Goal: Transaction & Acquisition: Purchase product/service

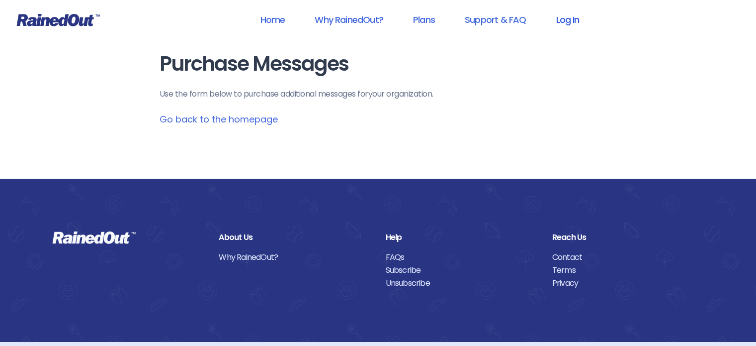
click at [562, 18] on link "Log In" at bounding box center [567, 19] width 49 height 22
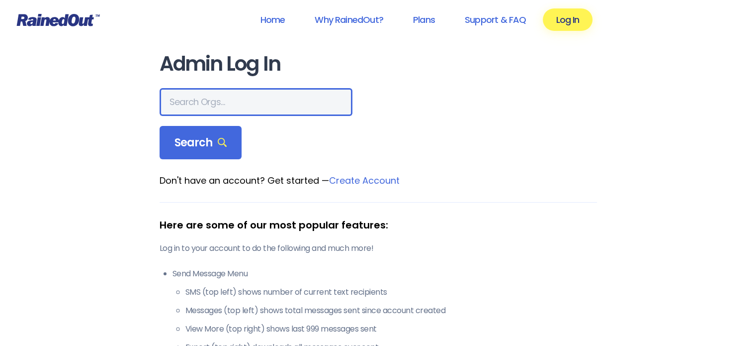
click at [249, 98] on input "text" at bounding box center [256, 102] width 193 height 28
type input "gateway riders"
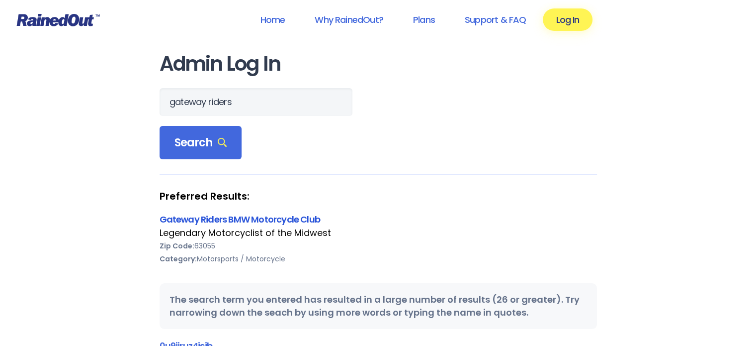
click at [239, 218] on link "Gateway Riders BMW Motorcycle Club" at bounding box center [240, 219] width 161 height 12
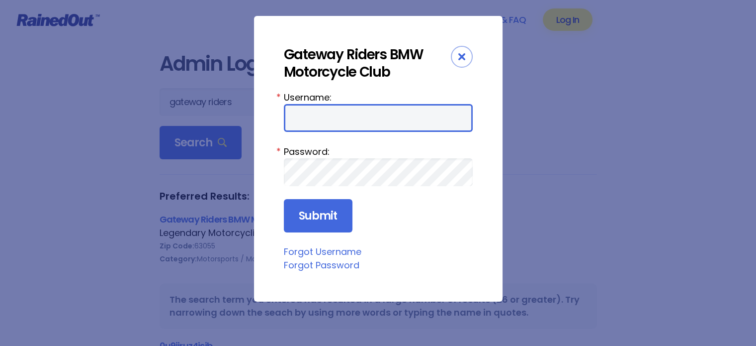
type input "Danchap2"
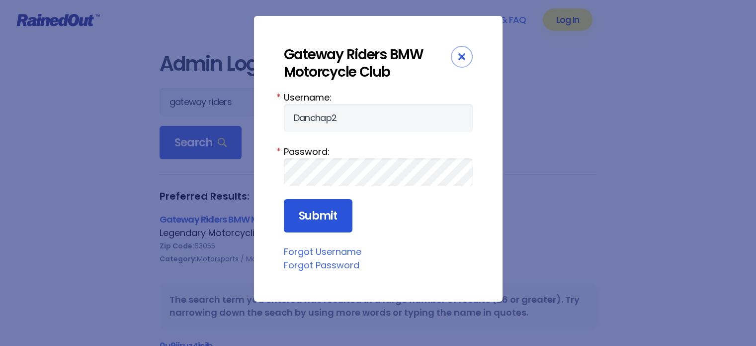
click at [322, 207] on input "Submit" at bounding box center [318, 216] width 69 height 34
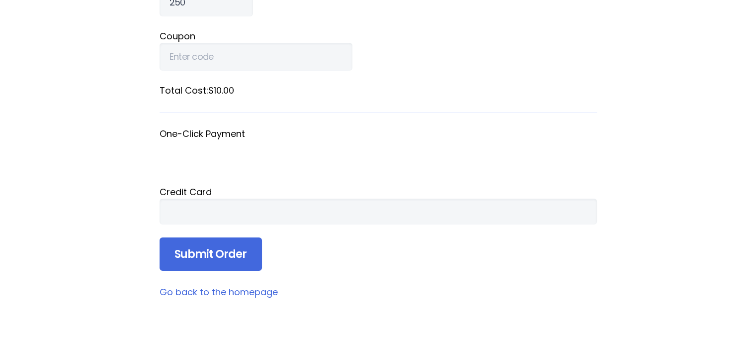
scroll to position [199, 0]
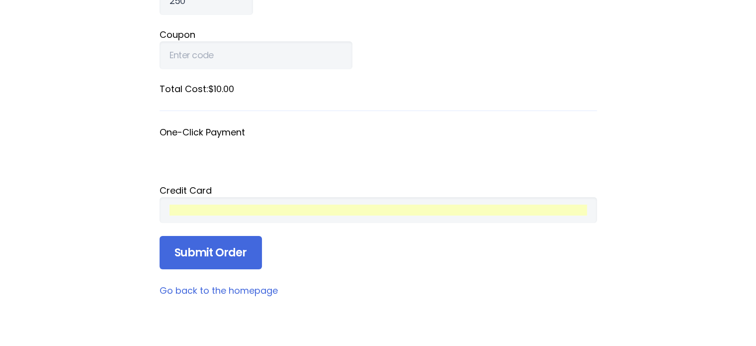
click at [328, 262] on form "There is a minimum purchase of 250 messages. Message s 250 Coupon Total Cost: $…" at bounding box center [379, 93] width 438 height 354
click at [219, 252] on input "Submit Order" at bounding box center [211, 253] width 102 height 34
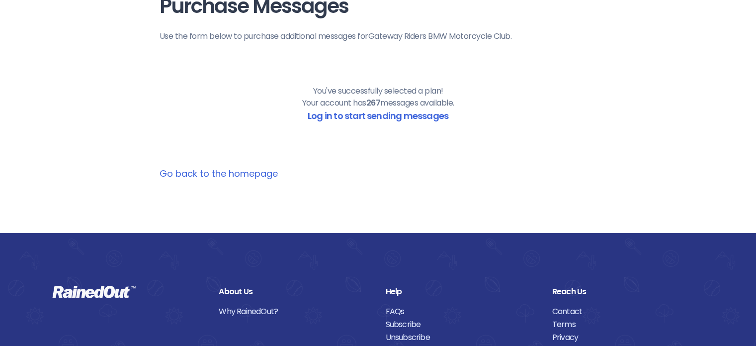
scroll to position [0, 0]
